Goal: Task Accomplishment & Management: Use online tool/utility

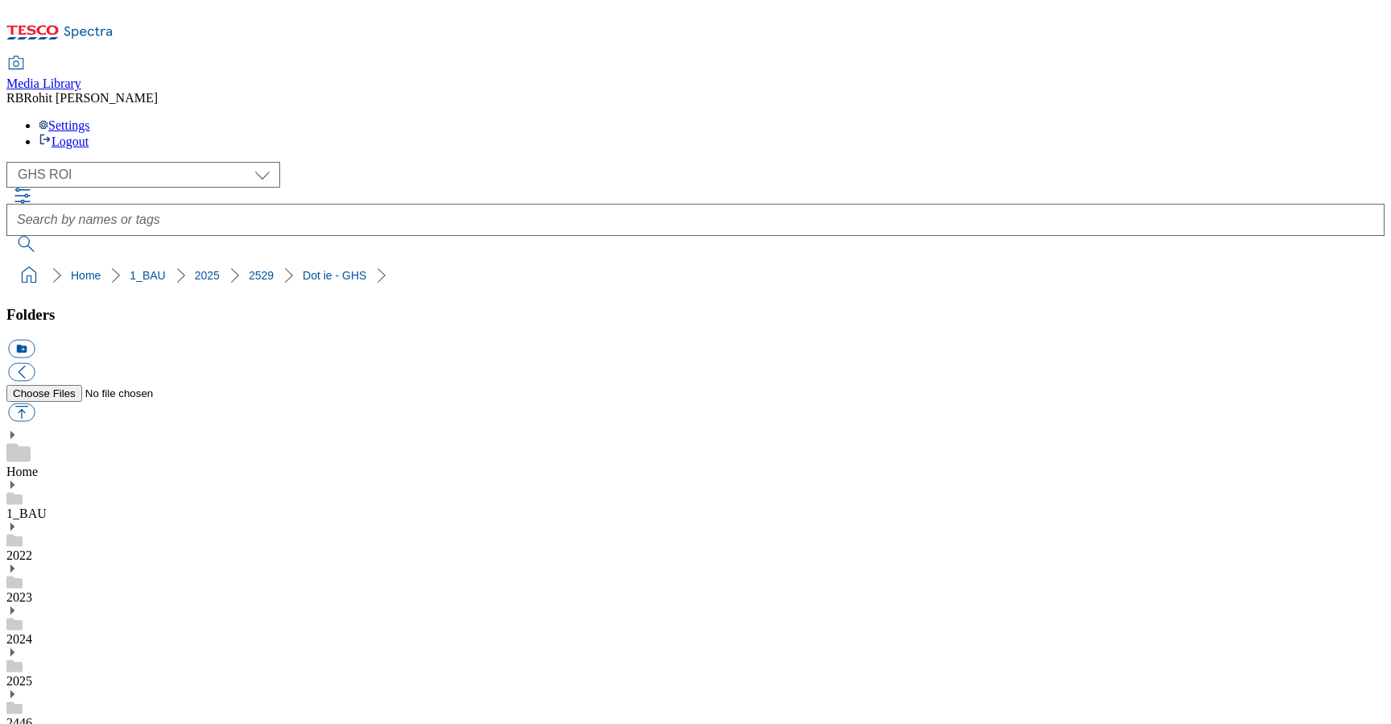
select select "flare-ghs-roi"
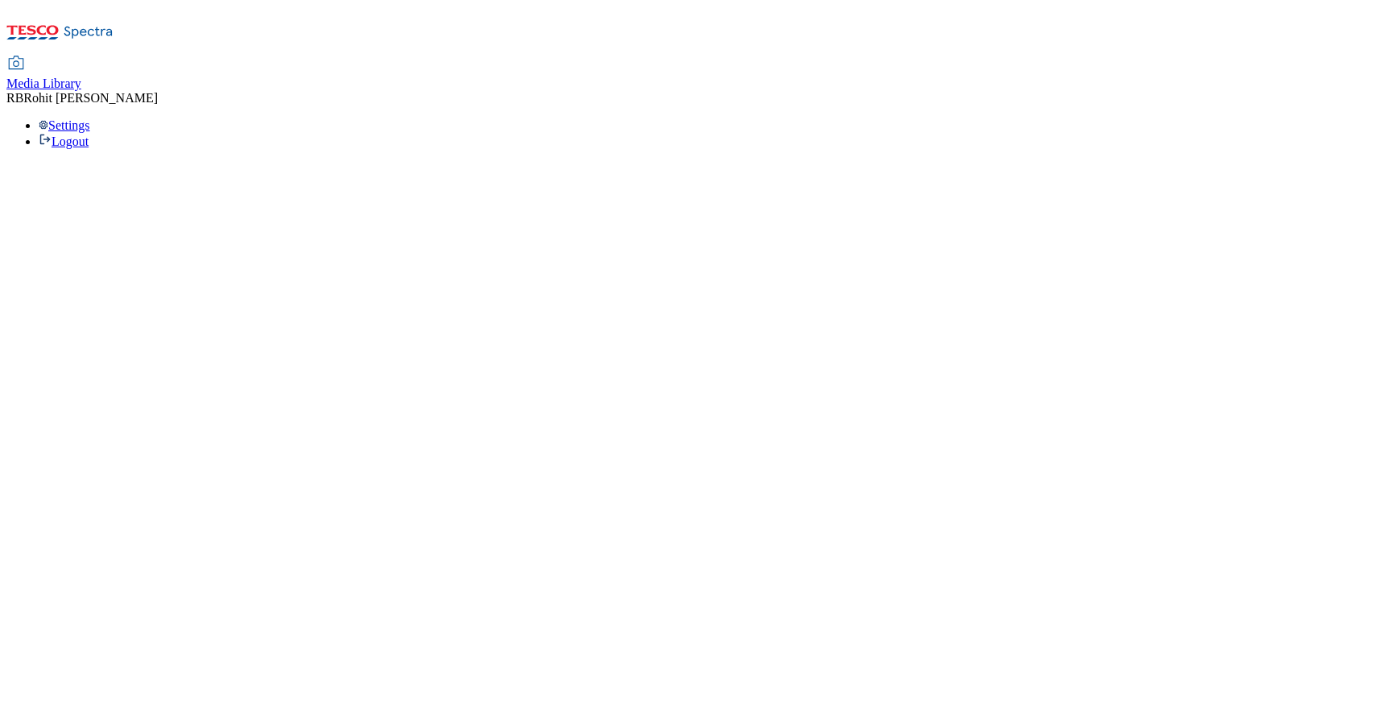
select select "flare-ghs-roi"
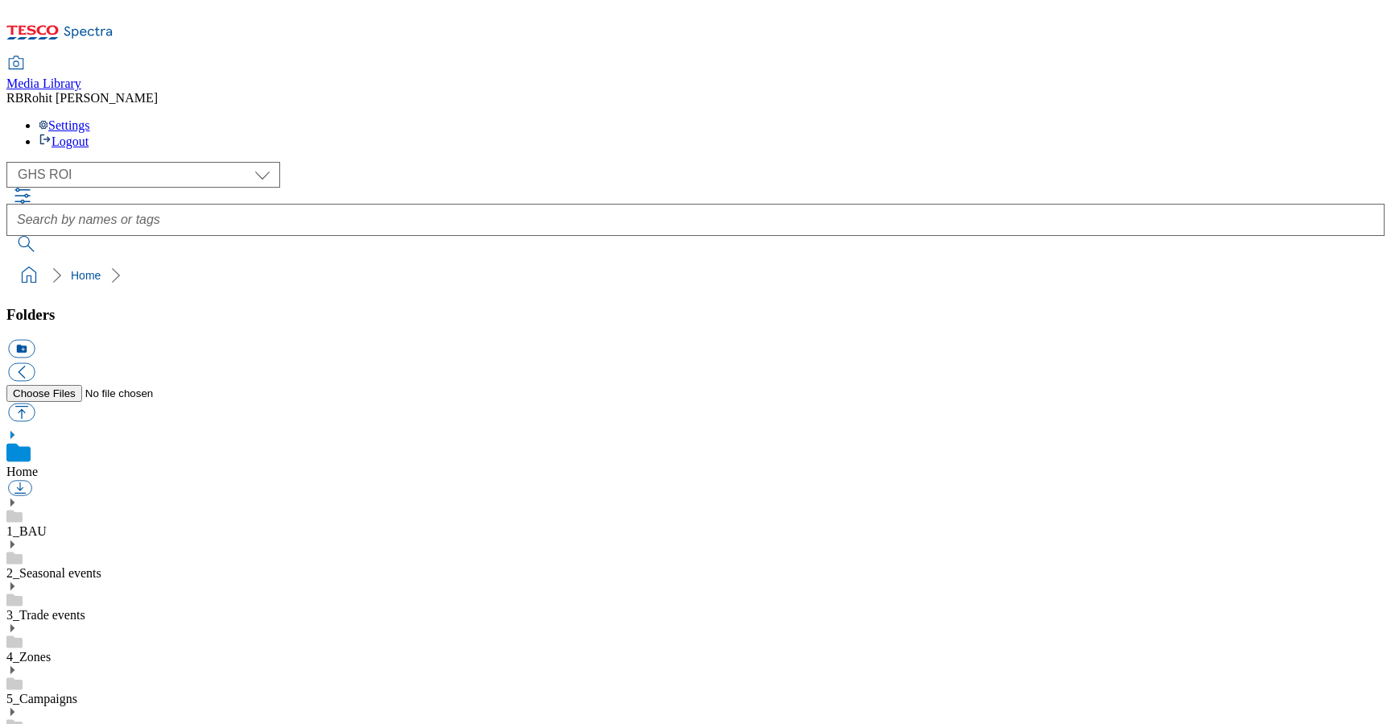
scroll to position [2, 0]
click at [47, 524] on link "1_BAU" at bounding box center [26, 531] width 40 height 14
click at [18, 479] on icon at bounding box center [11, 484] width 11 height 11
click at [18, 664] on icon at bounding box center [11, 669] width 11 height 11
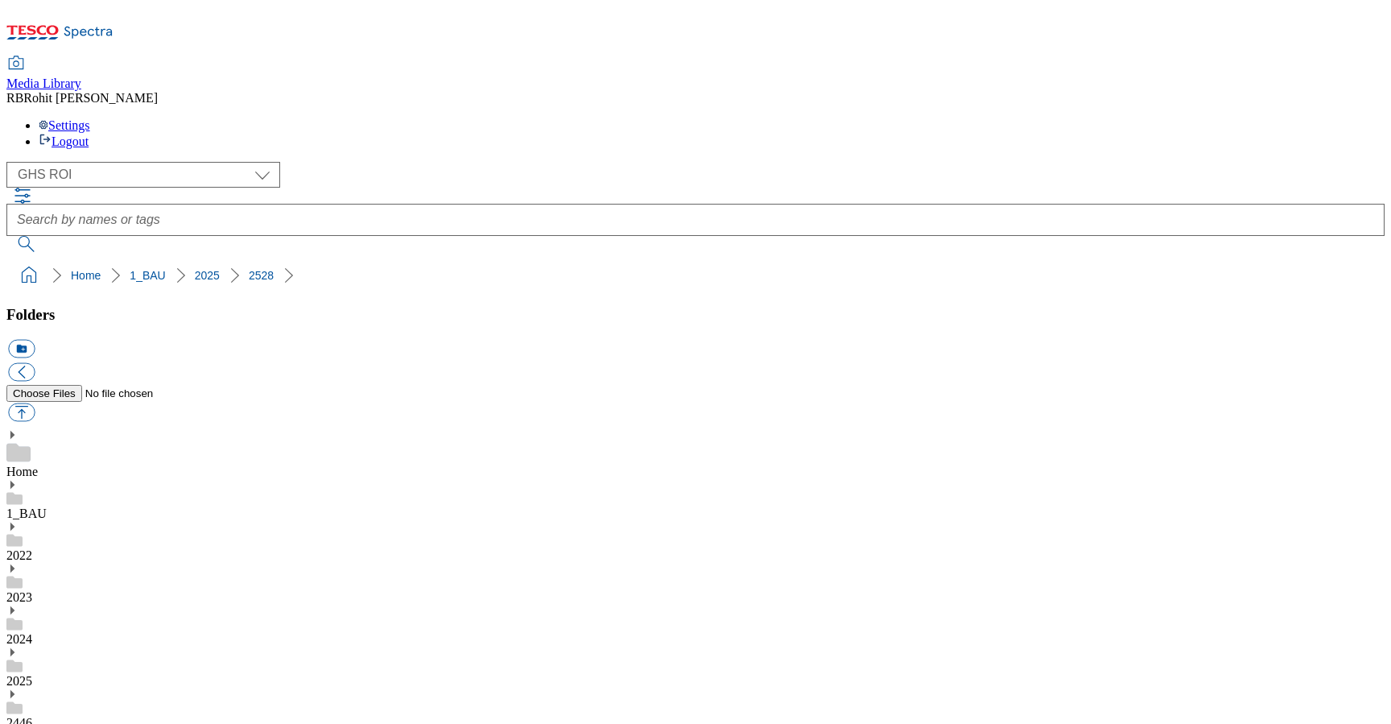
scroll to position [115, 0]
drag, startPoint x: 776, startPoint y: 423, endPoint x: 1008, endPoint y: 419, distance: 231.9
copy div "GHS-TradeStamp-RoastChicken"
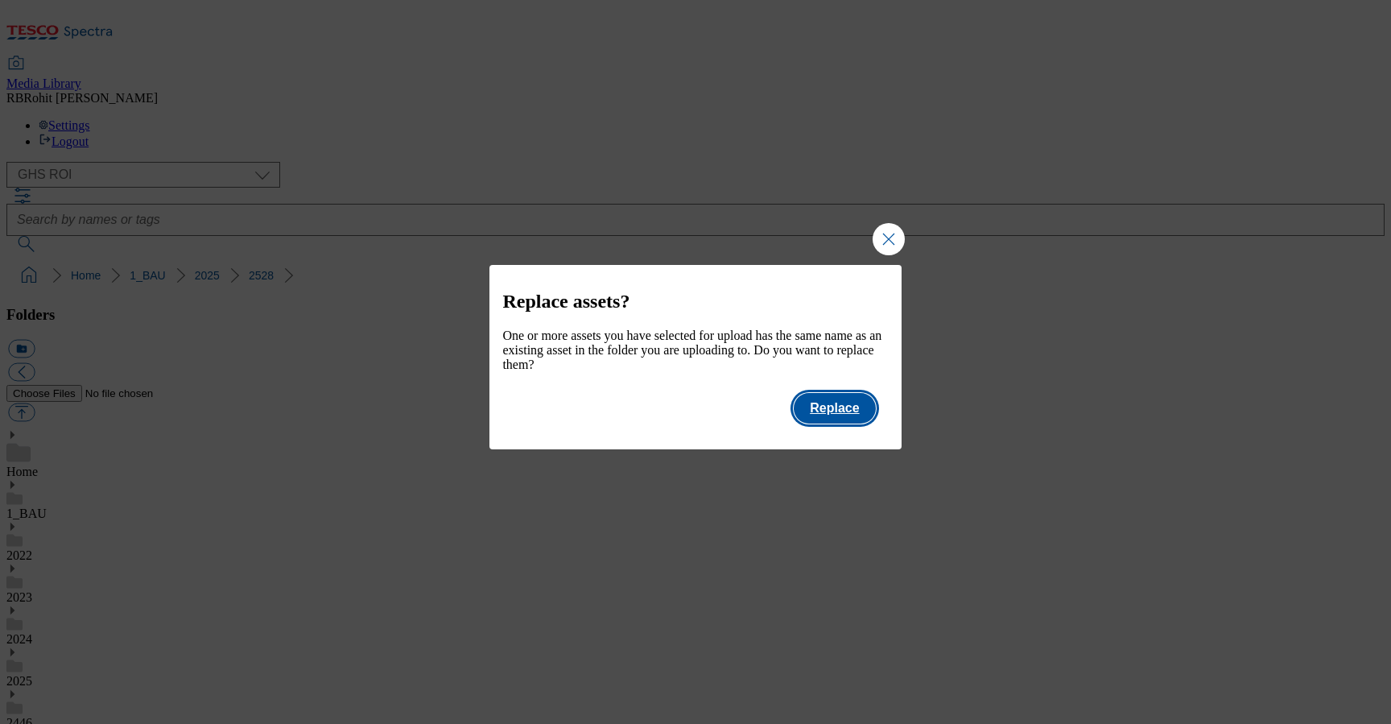
click at [848, 422] on button "Replace" at bounding box center [834, 408] width 81 height 31
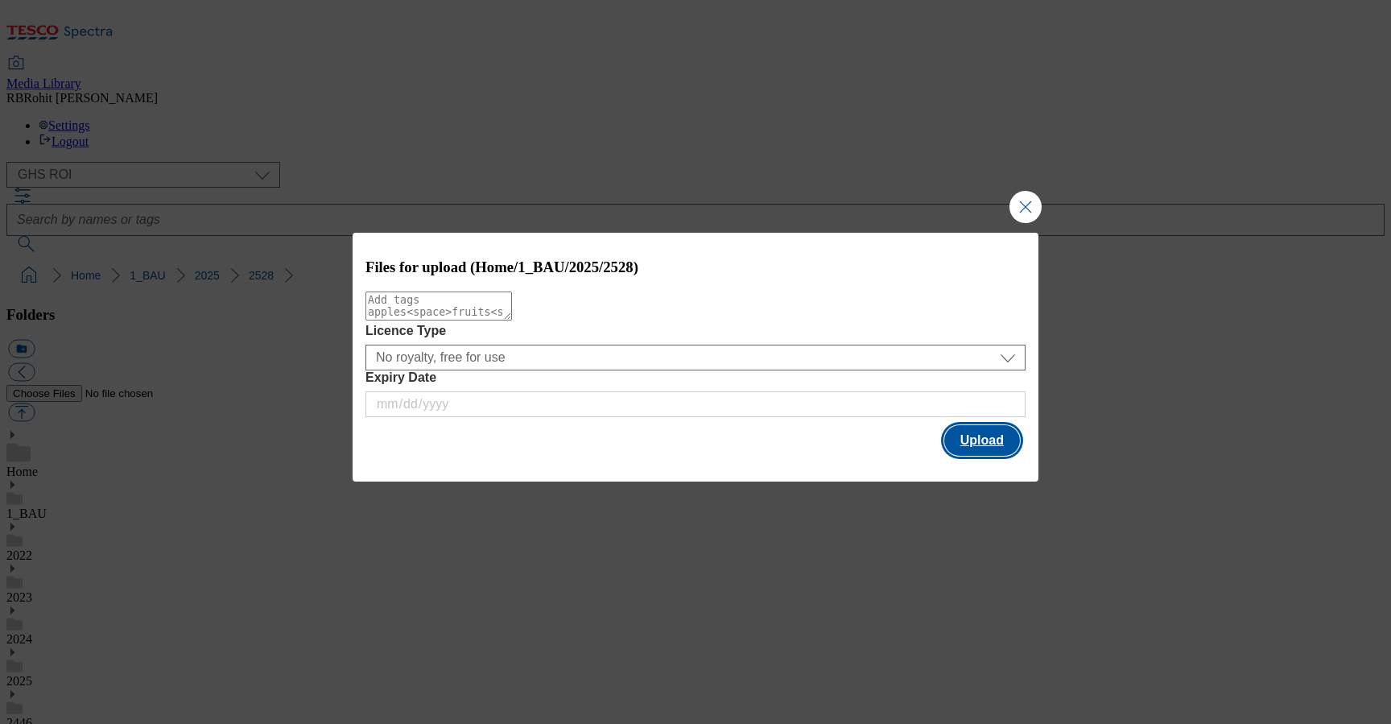
click at [993, 436] on button "Upload" at bounding box center [982, 440] width 76 height 31
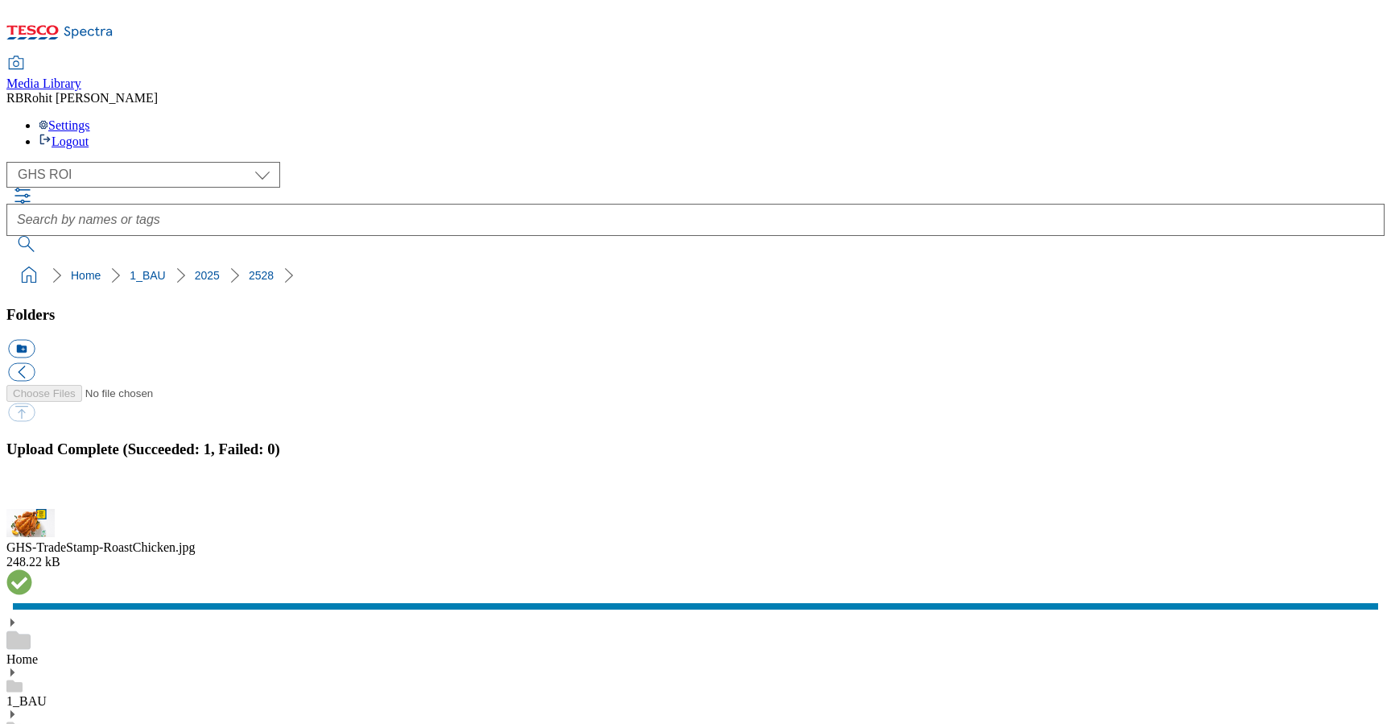
click at [32, 492] on button "button" at bounding box center [20, 499] width 24 height 15
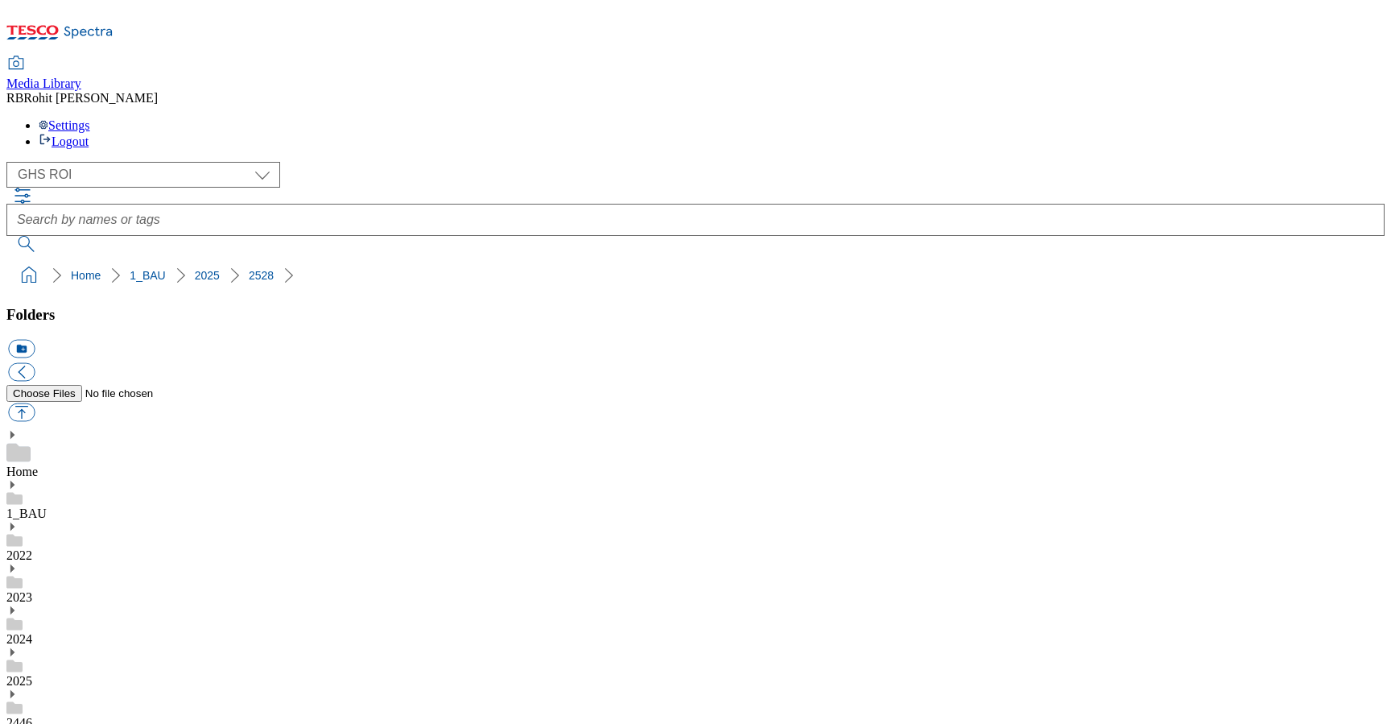
click at [38, 465] on link "Home" at bounding box center [21, 472] width 31 height 14
